Goal: Check status: Check status

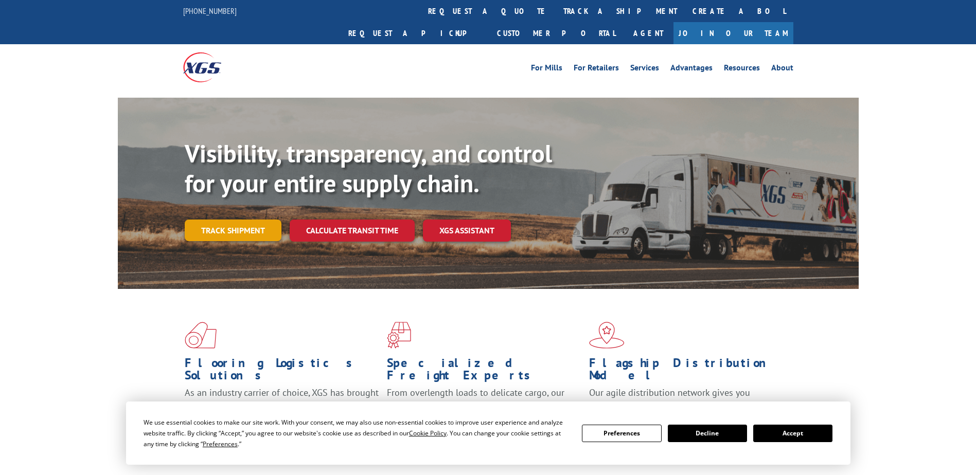
click at [243, 220] on link "Track shipment" at bounding box center [233, 231] width 97 height 22
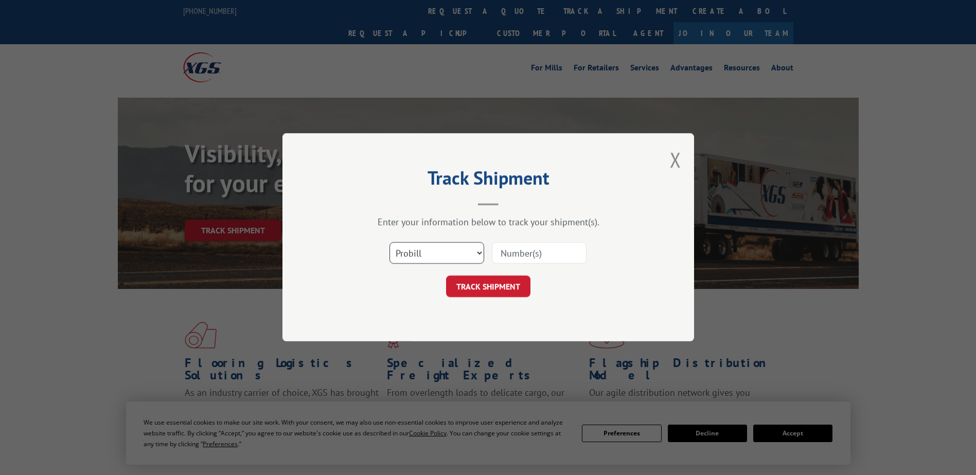
click at [482, 254] on select "Select category... Probill BOL PO" at bounding box center [436, 254] width 95 height 22
select select "po"
click at [389, 243] on select "Select category... Probill BOL PO" at bounding box center [436, 254] width 95 height 22
click at [552, 254] on input at bounding box center [539, 254] width 95 height 22
paste input "297603973"
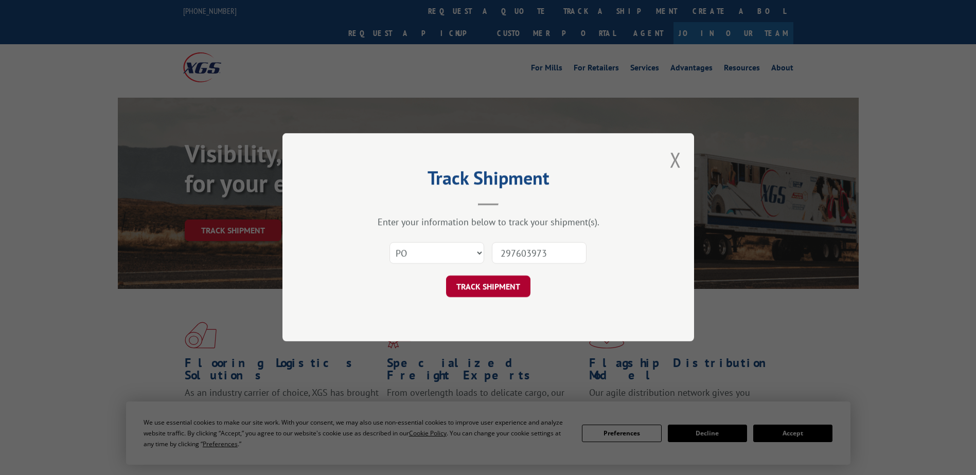
type input "297603973"
click at [512, 286] on button "TRACK SHIPMENT" at bounding box center [488, 287] width 84 height 22
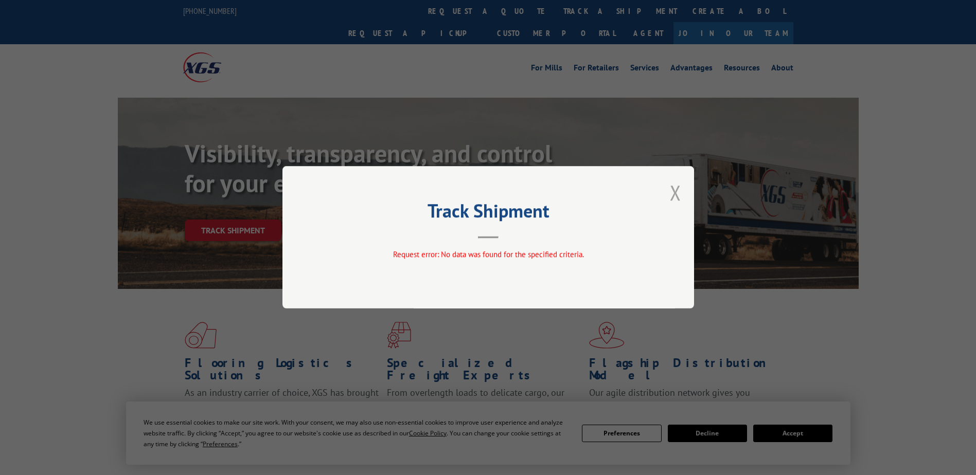
click at [675, 191] on button "Close modal" at bounding box center [675, 192] width 11 height 27
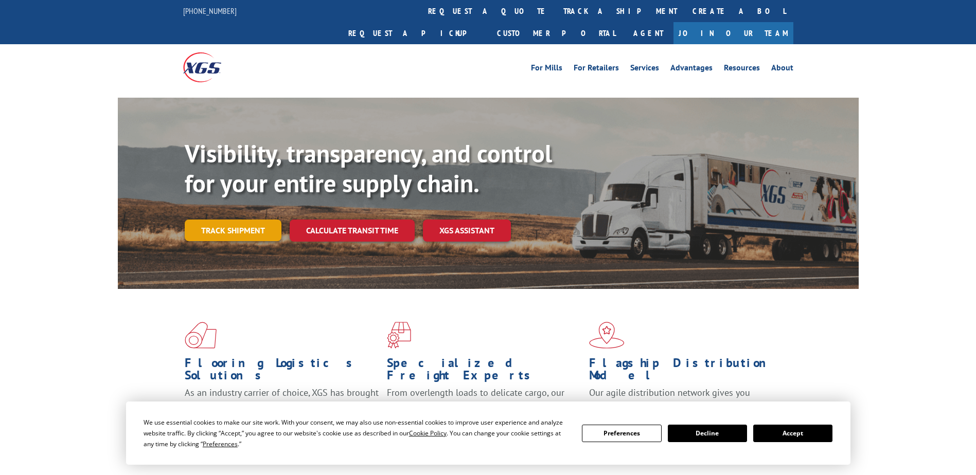
click at [258, 220] on link "Track shipment" at bounding box center [233, 231] width 97 height 22
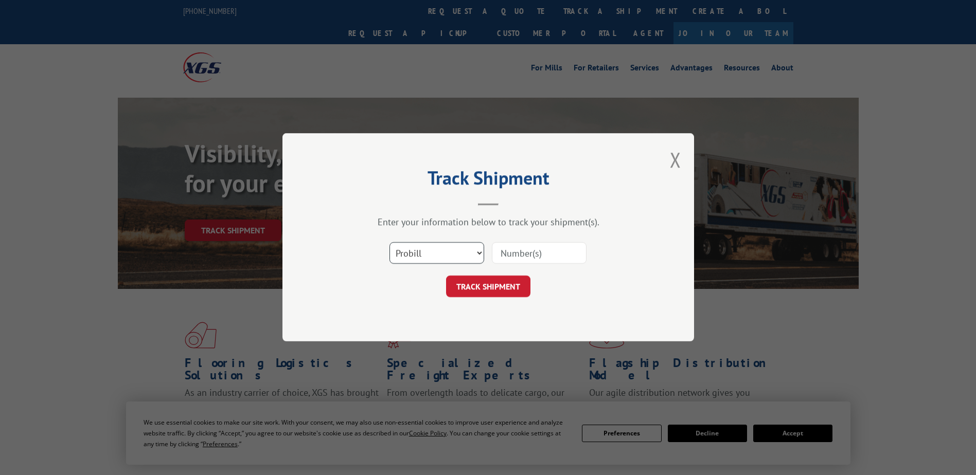
click at [475, 249] on select "Select category... Probill BOL PO" at bounding box center [436, 254] width 95 height 22
select select "bol"
click at [389, 243] on select "Select category... Probill BOL PO" at bounding box center [436, 254] width 95 height 22
click at [530, 252] on input at bounding box center [539, 254] width 95 height 22
paste input "5616150"
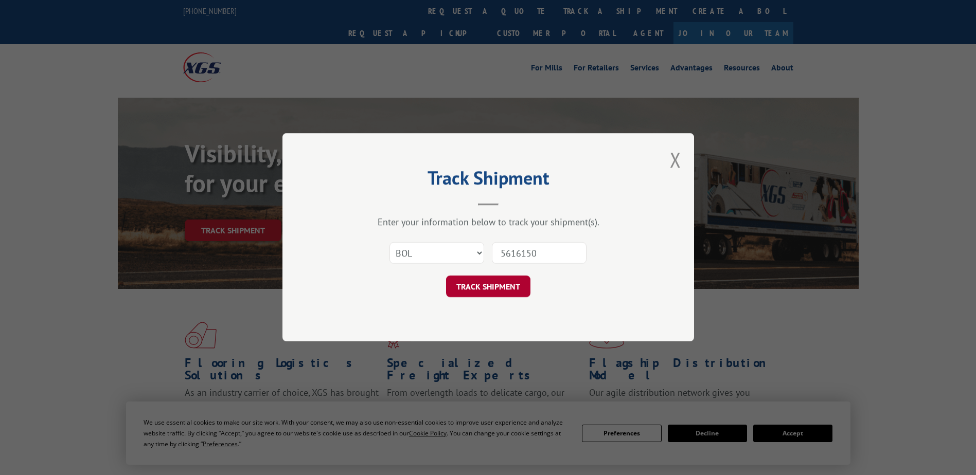
type input "5616150"
click at [507, 288] on button "TRACK SHIPMENT" at bounding box center [488, 287] width 84 height 22
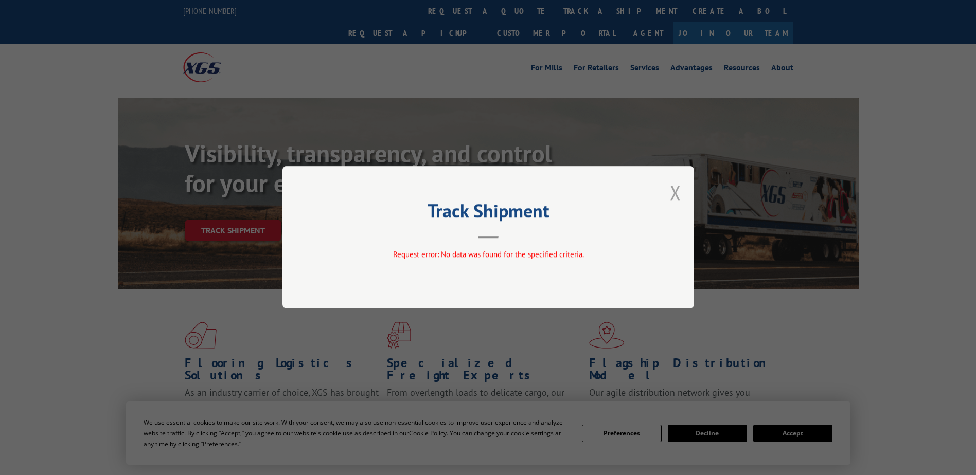
click at [672, 192] on button "Close modal" at bounding box center [675, 192] width 11 height 27
